Goal: Task Accomplishment & Management: Use online tool/utility

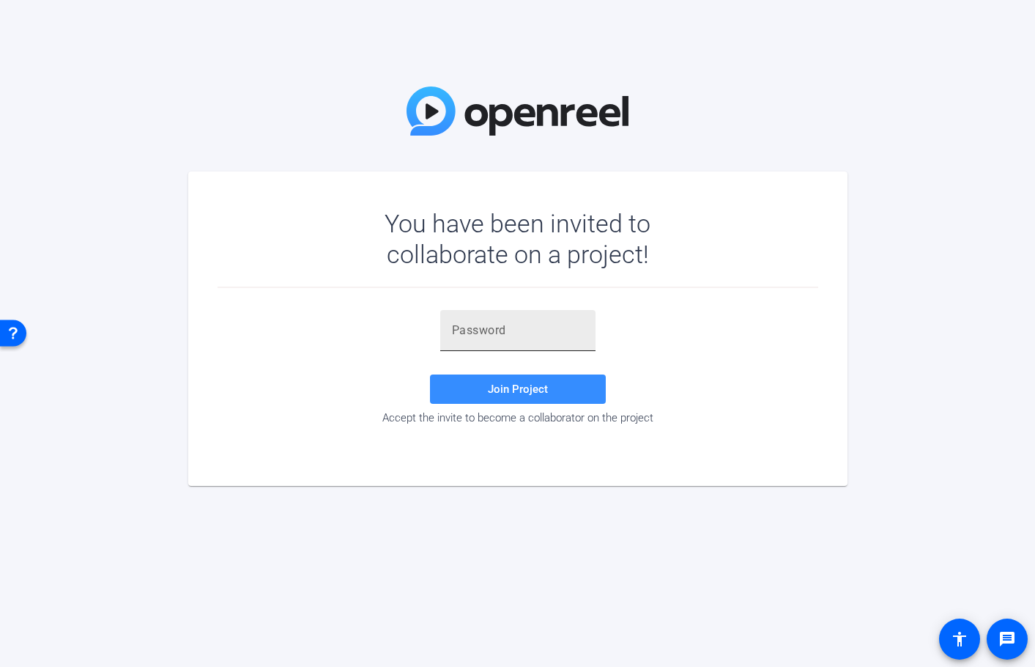
click at [532, 327] on input "text" at bounding box center [518, 331] width 132 height 18
paste input "9sMR,%"
type input "9sMR,%"
click at [521, 386] on span "Join Project" at bounding box center [518, 388] width 60 height 13
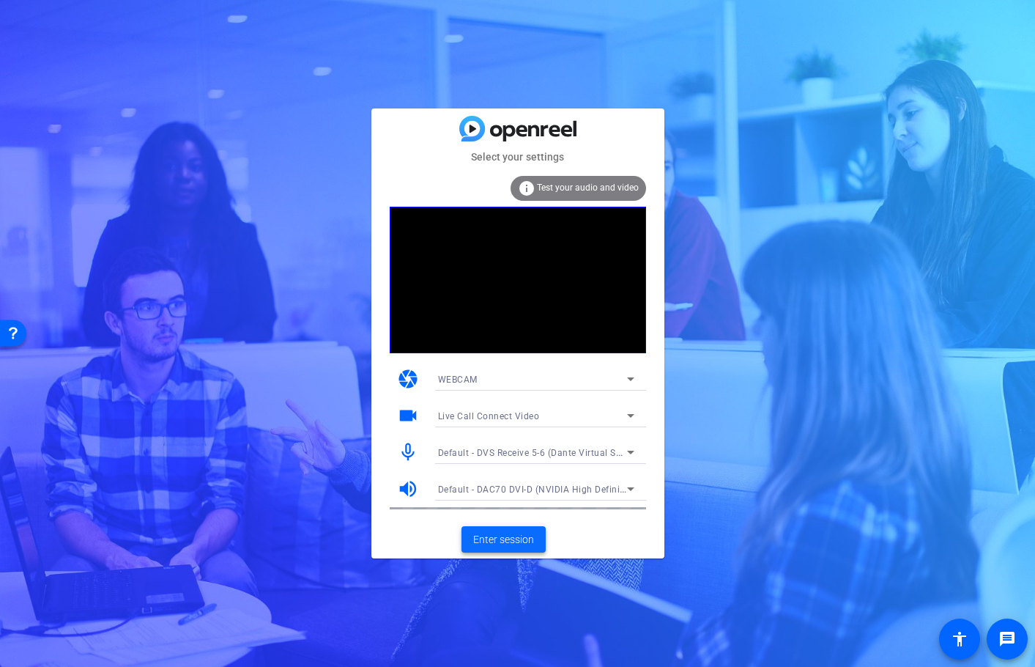
click at [524, 538] on span "Enter session" at bounding box center [503, 539] width 61 height 15
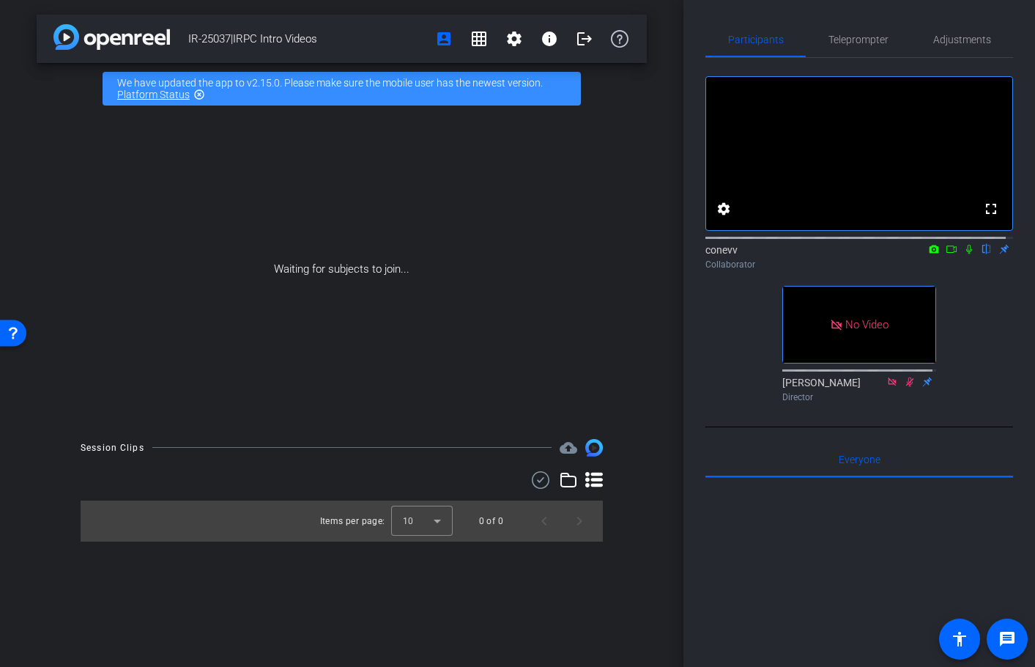
click at [947, 254] on icon at bounding box center [952, 249] width 12 height 10
click at [984, 254] on icon at bounding box center [987, 250] width 6 height 10
